Goal: Go to known website: Access a specific website the user already knows

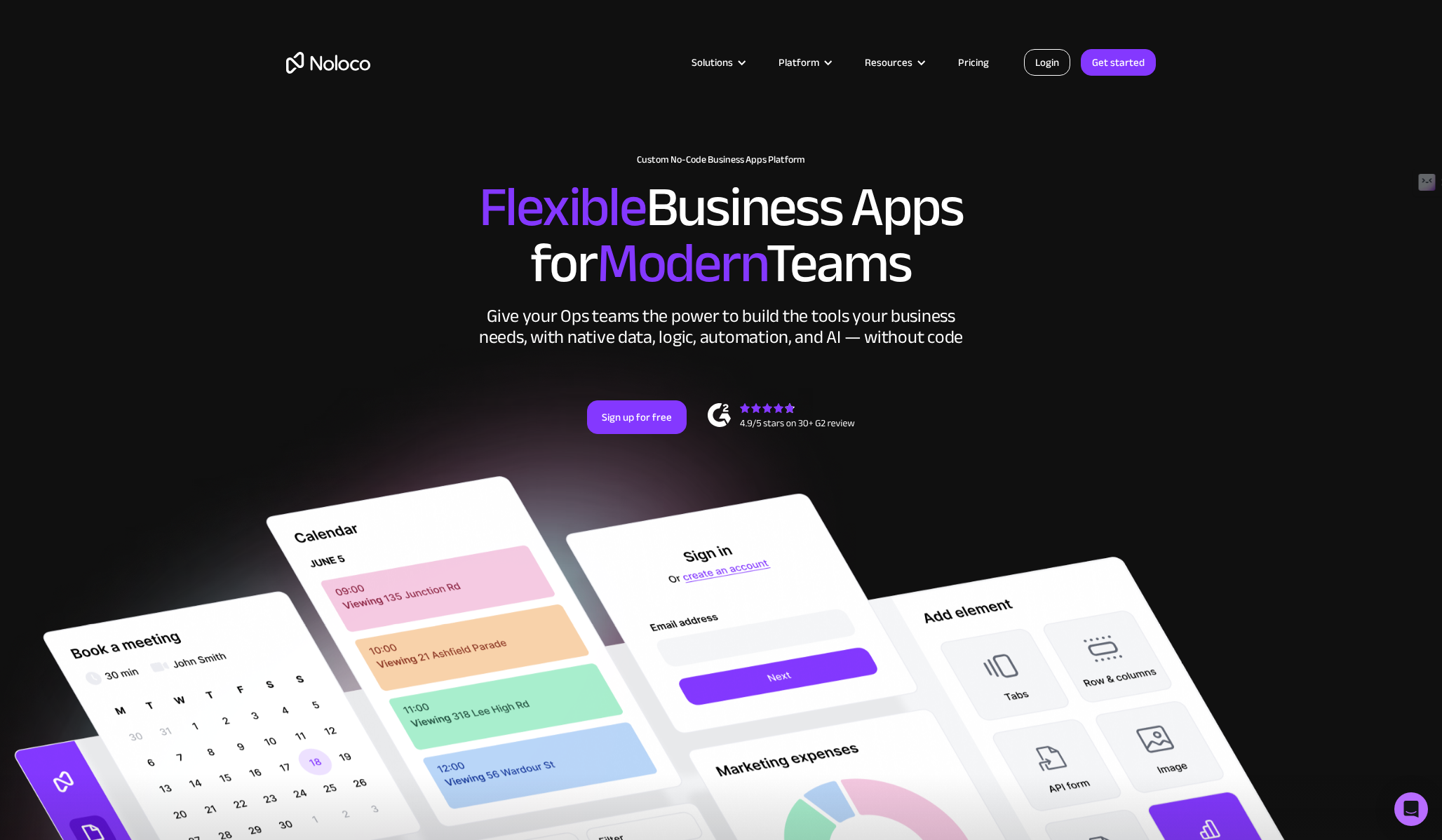
click at [1042, 69] on link "Login" at bounding box center [1047, 62] width 47 height 27
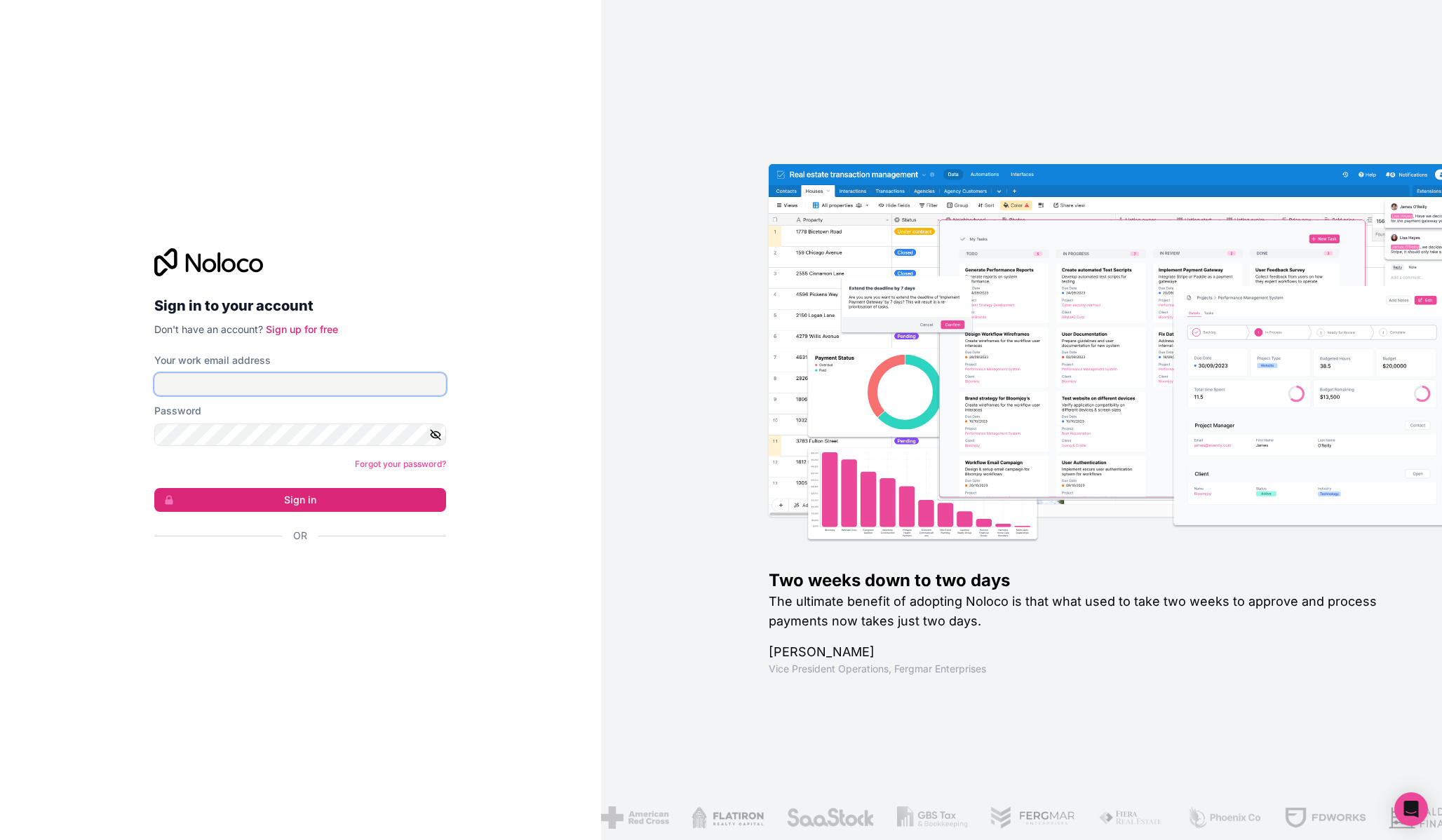
click at [333, 389] on input "Your work email address" at bounding box center [300, 384] width 292 height 22
type input "daniel+dev@lolacon.com"
click at [303, 499] on button "Sign in" at bounding box center [300, 499] width 292 height 24
click at [267, 494] on button "Sign in" at bounding box center [300, 499] width 292 height 24
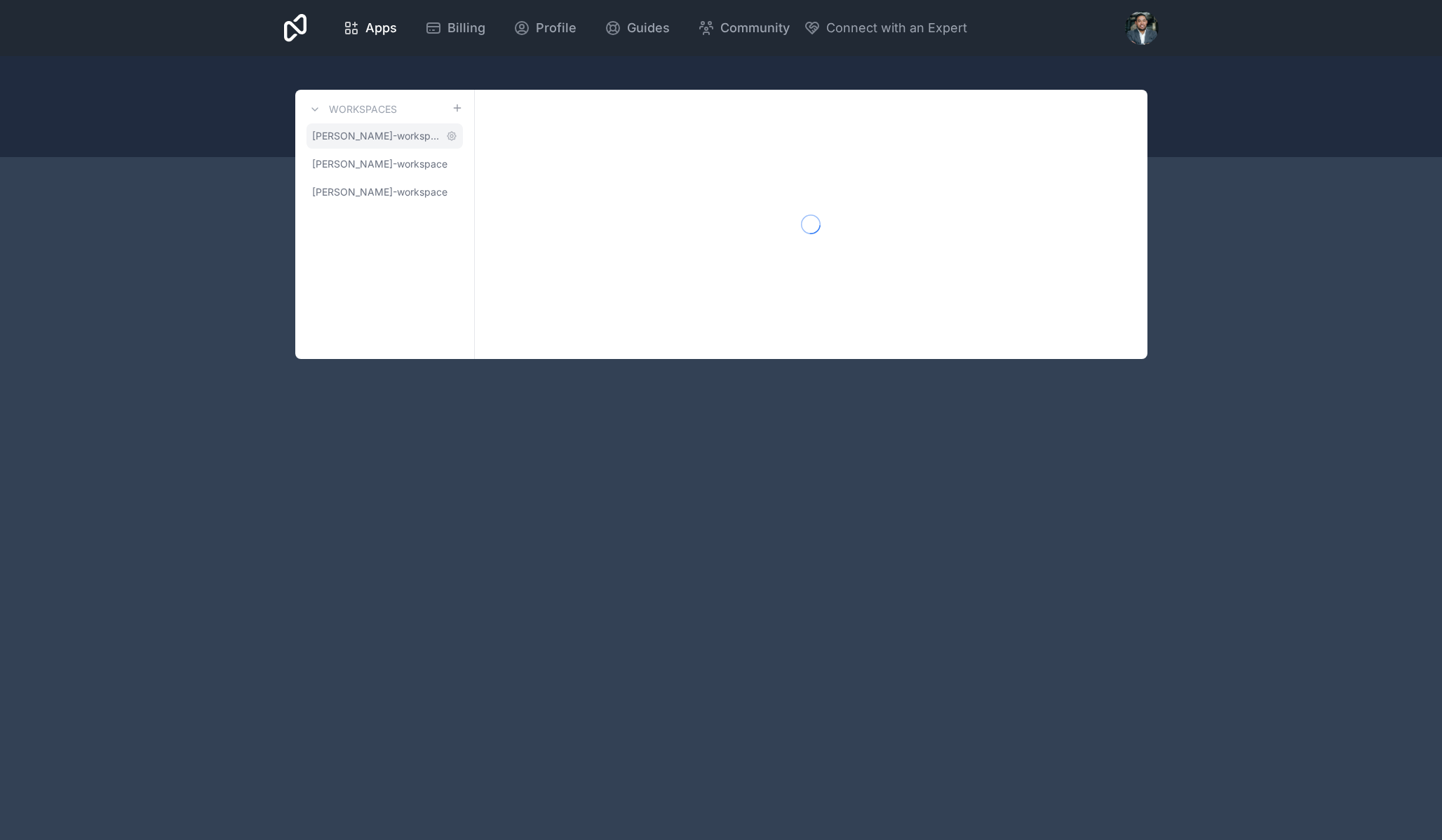
click at [378, 140] on span "daniel-melendez-workspace" at bounding box center [376, 136] width 128 height 14
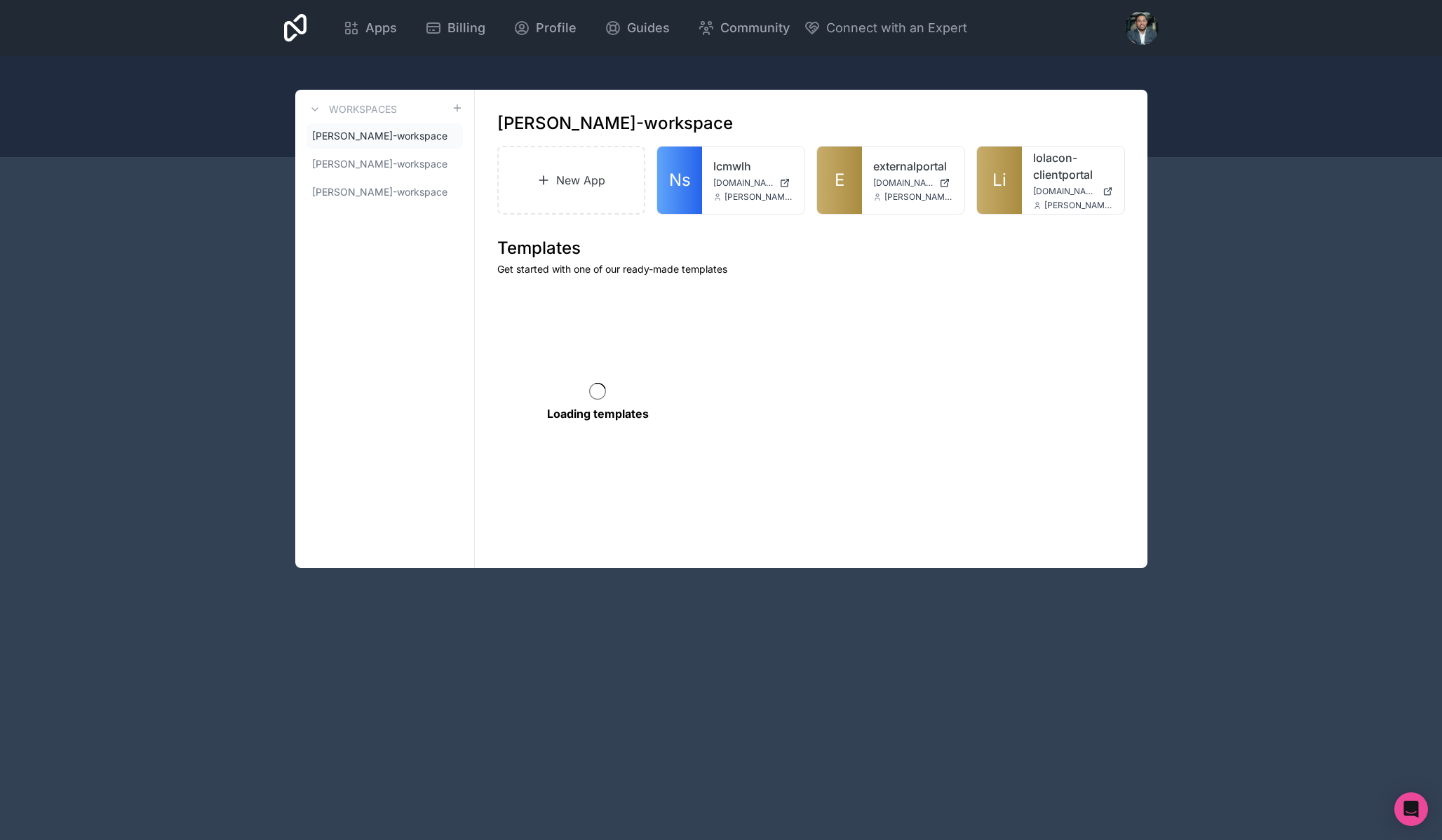
click at [961, 321] on div "Loading templates" at bounding box center [811, 417] width 628 height 258
click at [1055, 166] on link "lolacon-clientportal" at bounding box center [1073, 166] width 80 height 34
